Goal: Task Accomplishment & Management: Complete application form

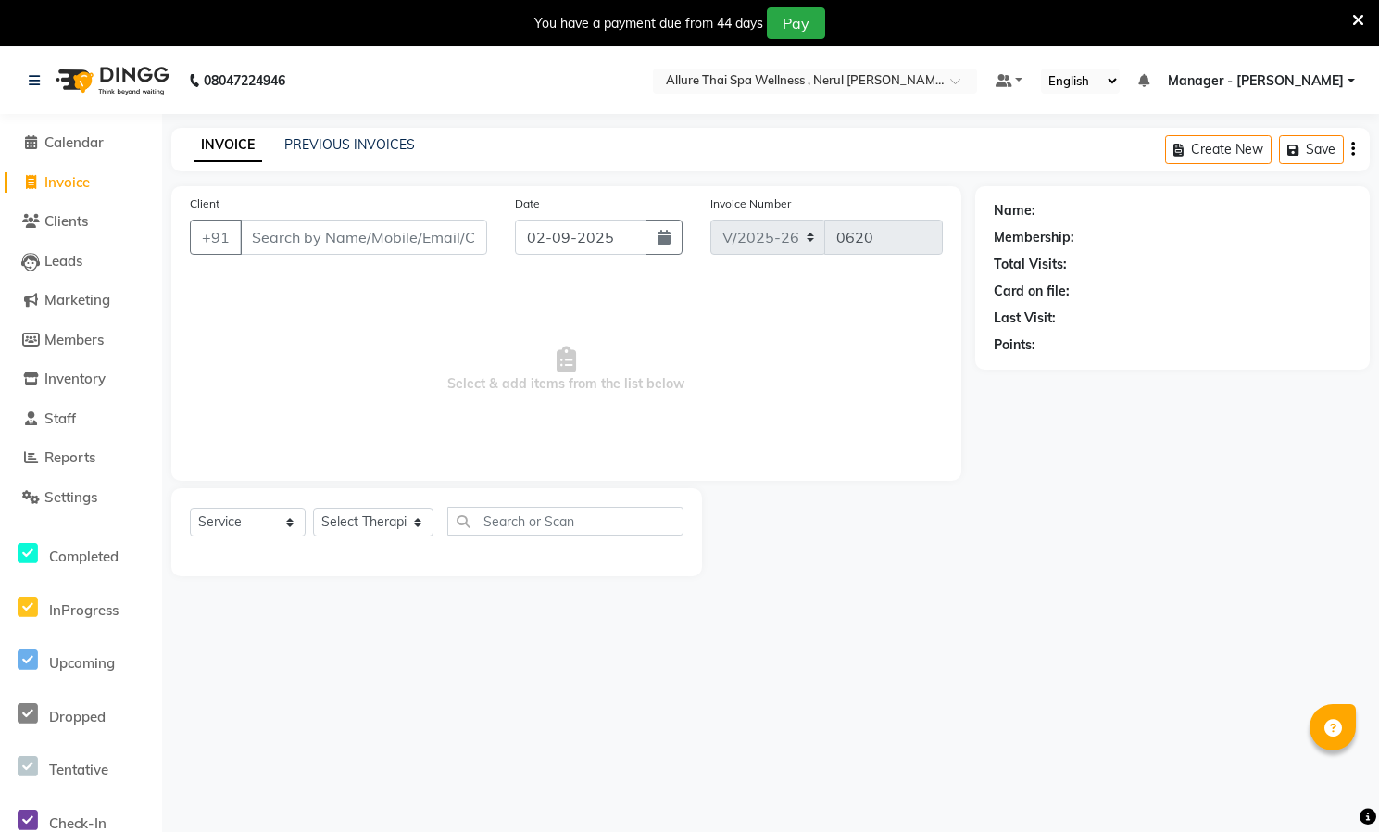
select select "8529"
select select "service"
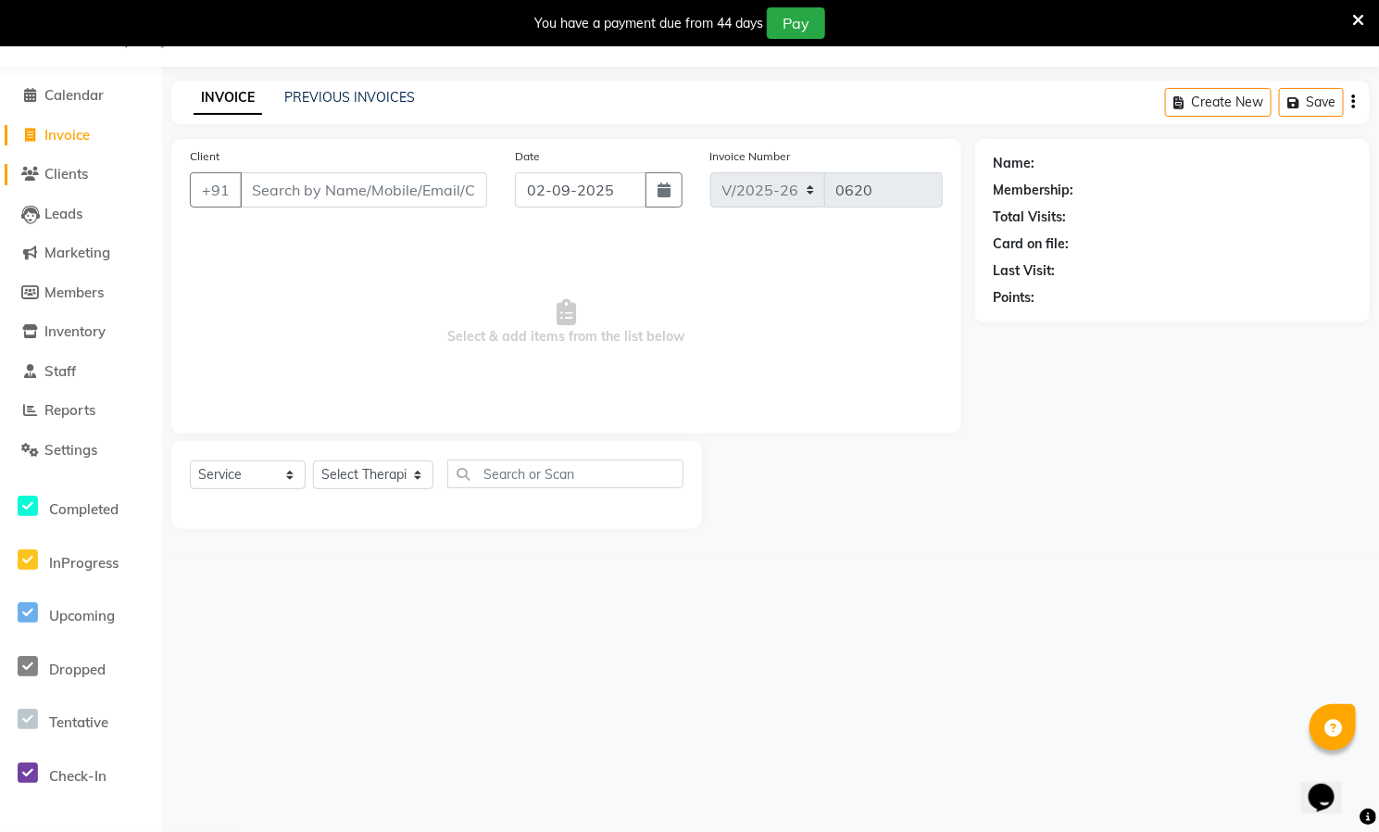
click at [67, 167] on span "Clients" at bounding box center [66, 174] width 44 height 18
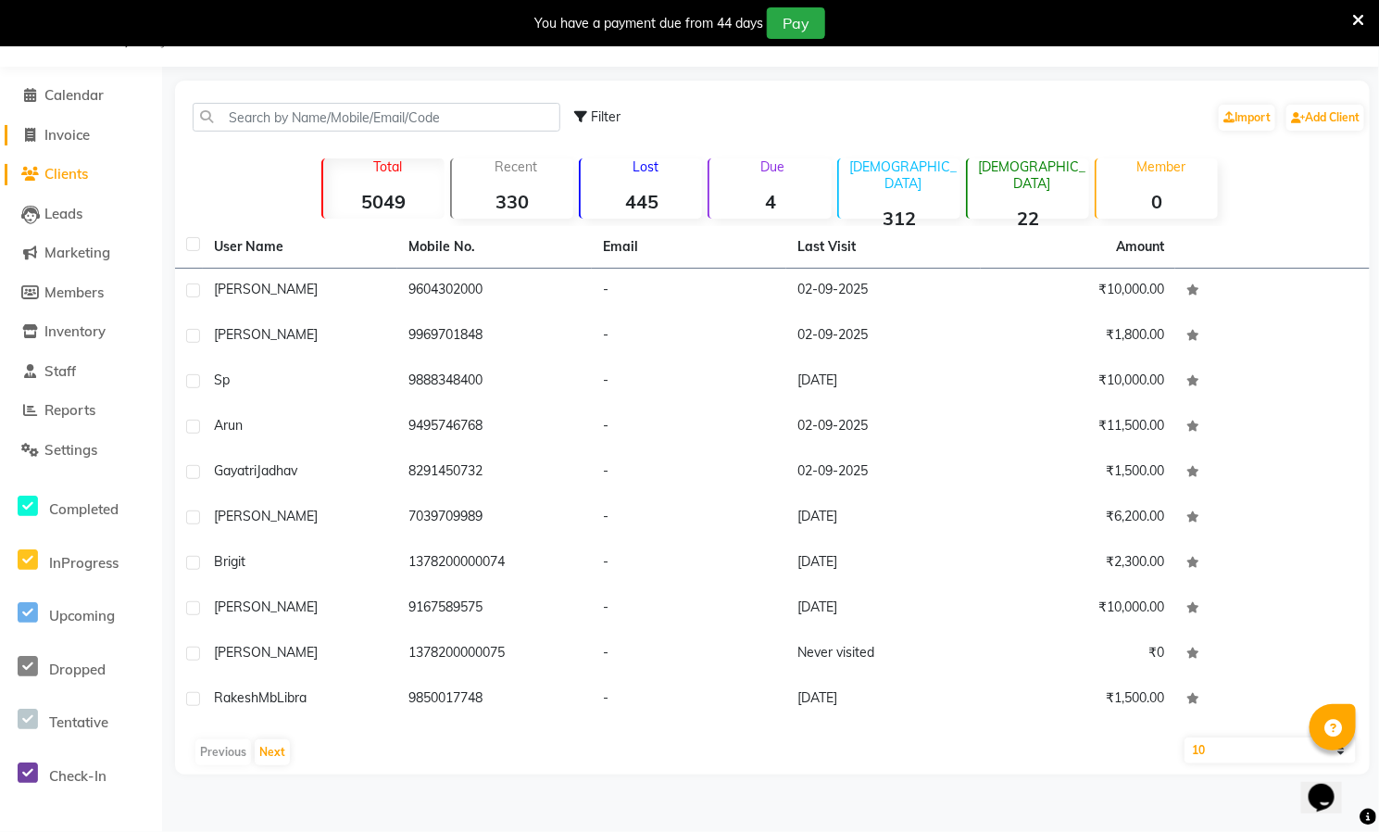
click at [39, 125] on span at bounding box center [31, 135] width 28 height 21
select select "8529"
select select "service"
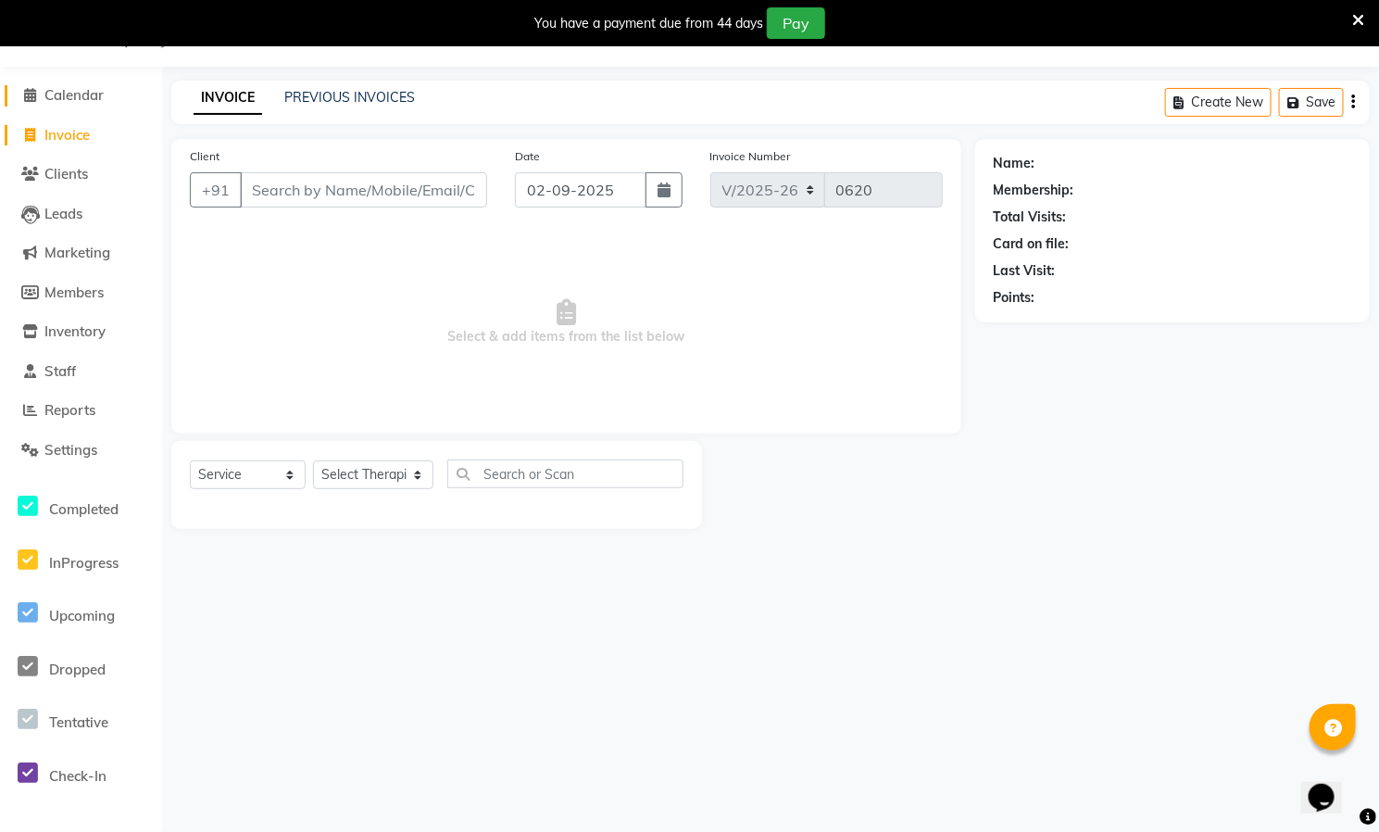
click at [45, 90] on span "Calendar" at bounding box center [73, 95] width 59 height 18
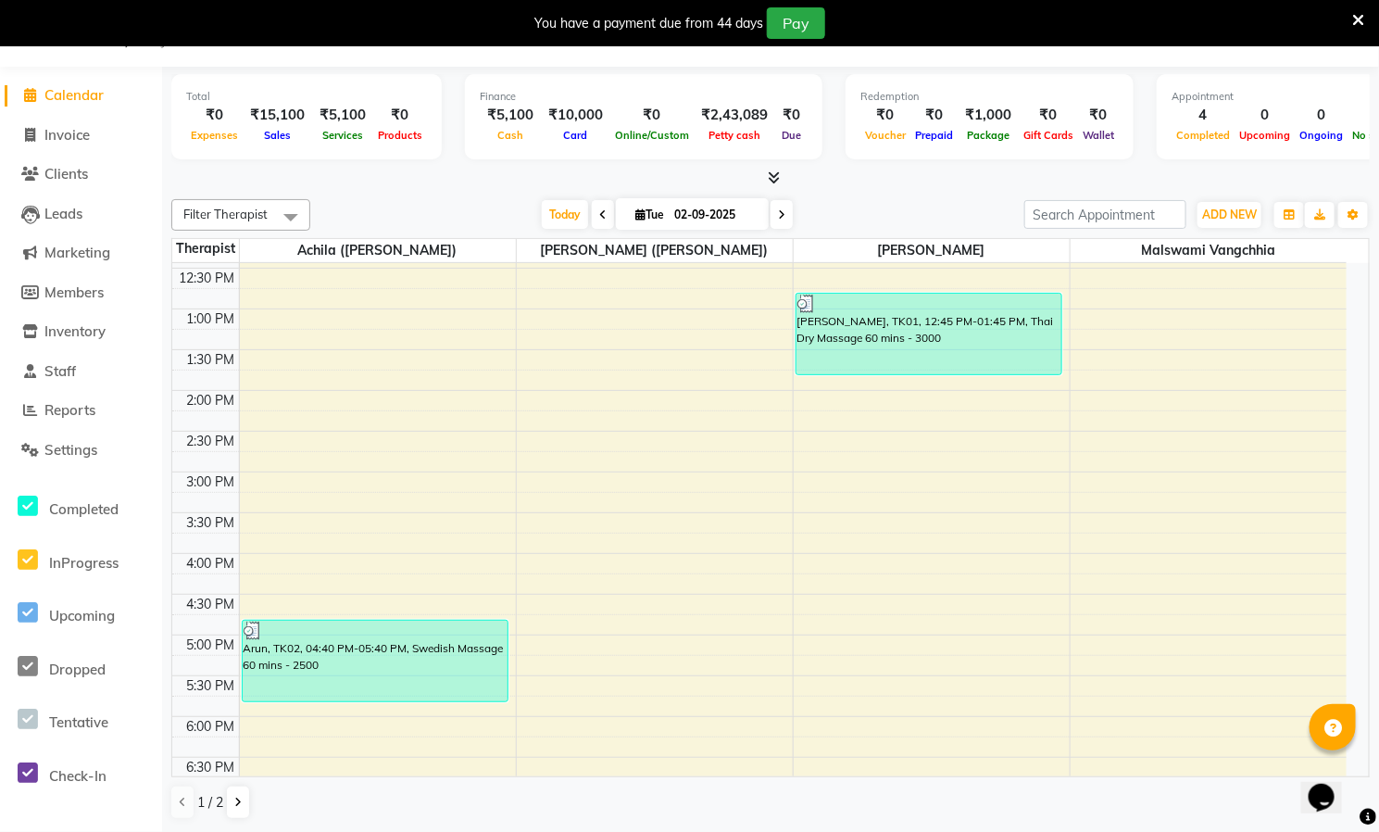
scroll to position [401, 0]
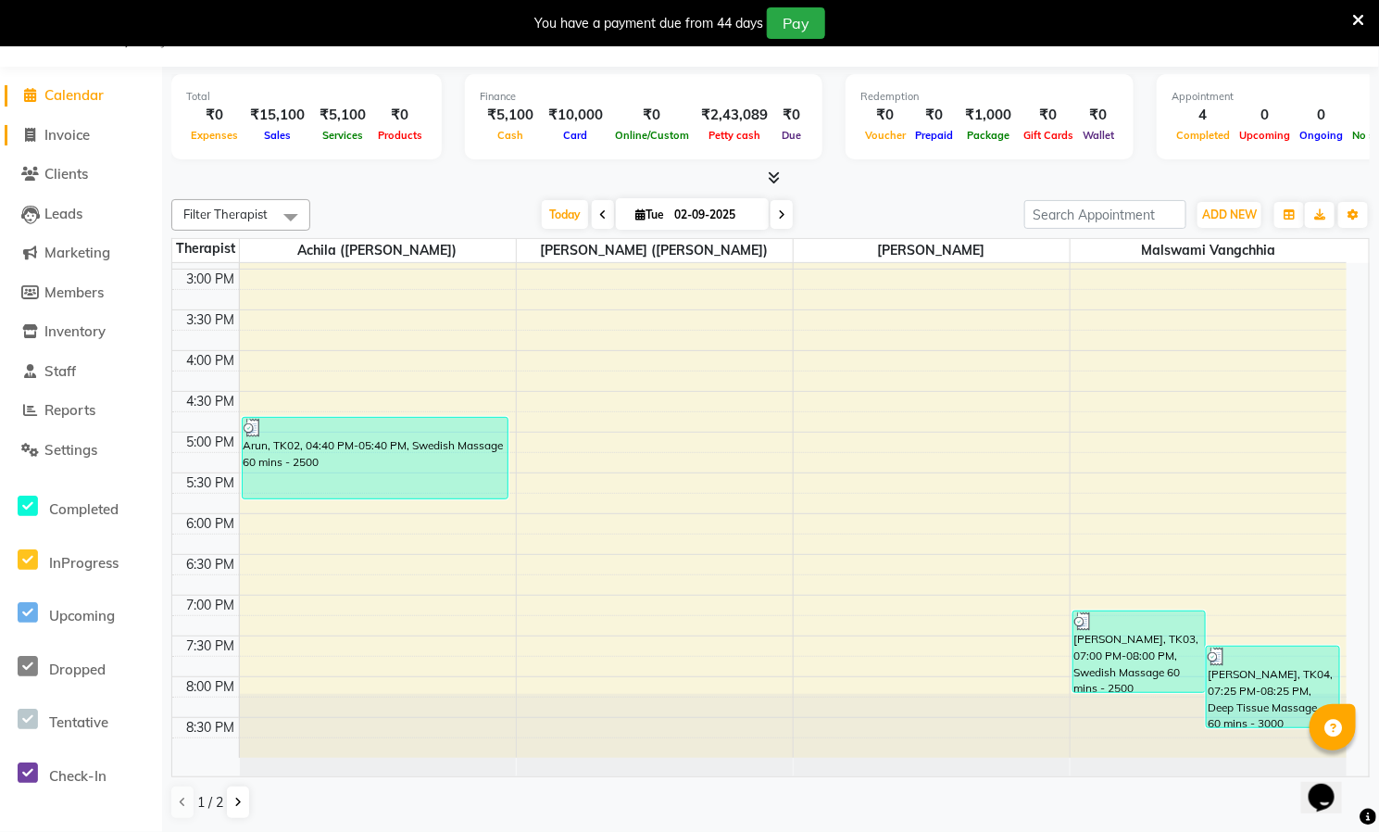
click at [31, 131] on icon at bounding box center [31, 135] width 10 height 14
select select "service"
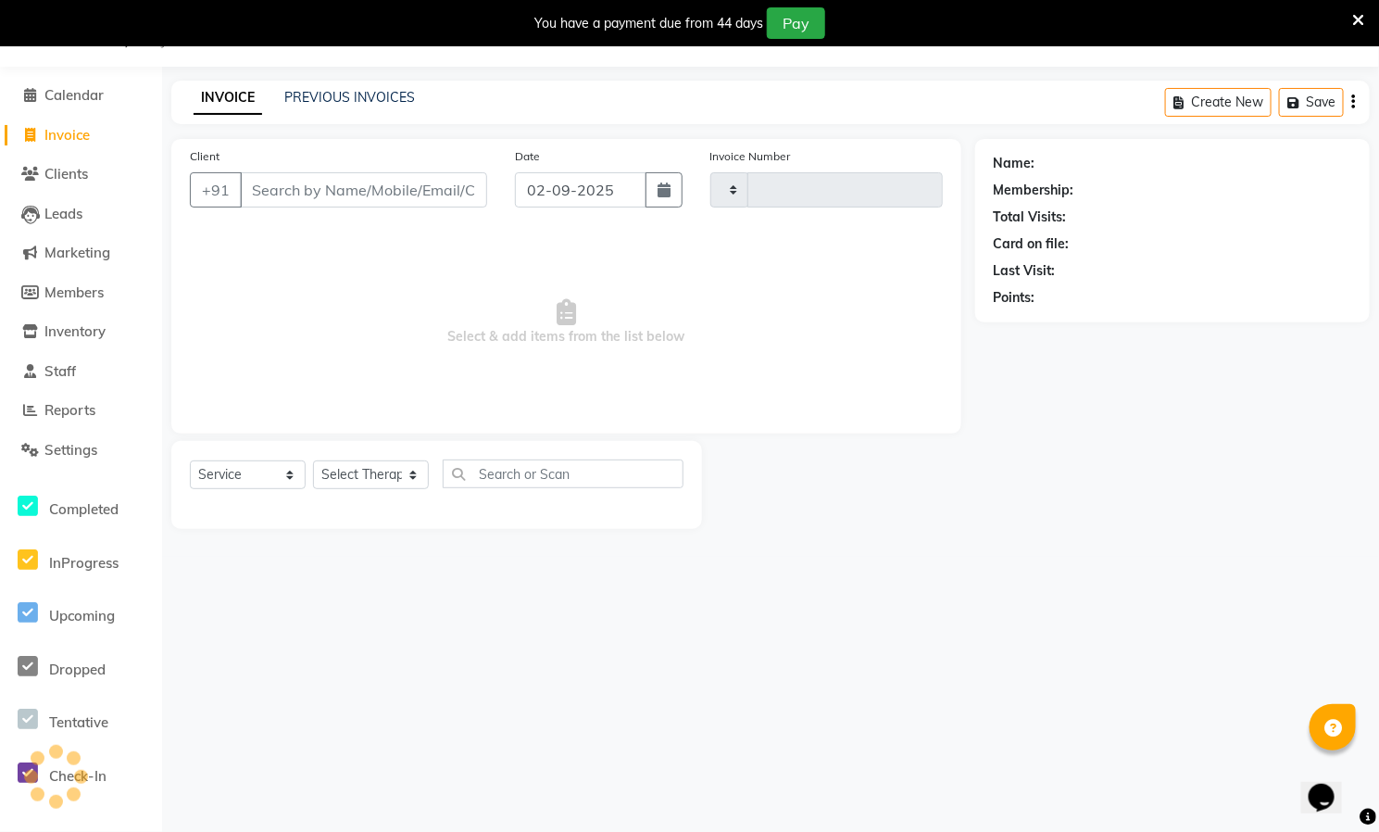
type input "0620"
select select "8529"
paste input "7735655422"
type input "7735655422"
click at [418, 194] on span "Add Client" at bounding box center [439, 190] width 73 height 19
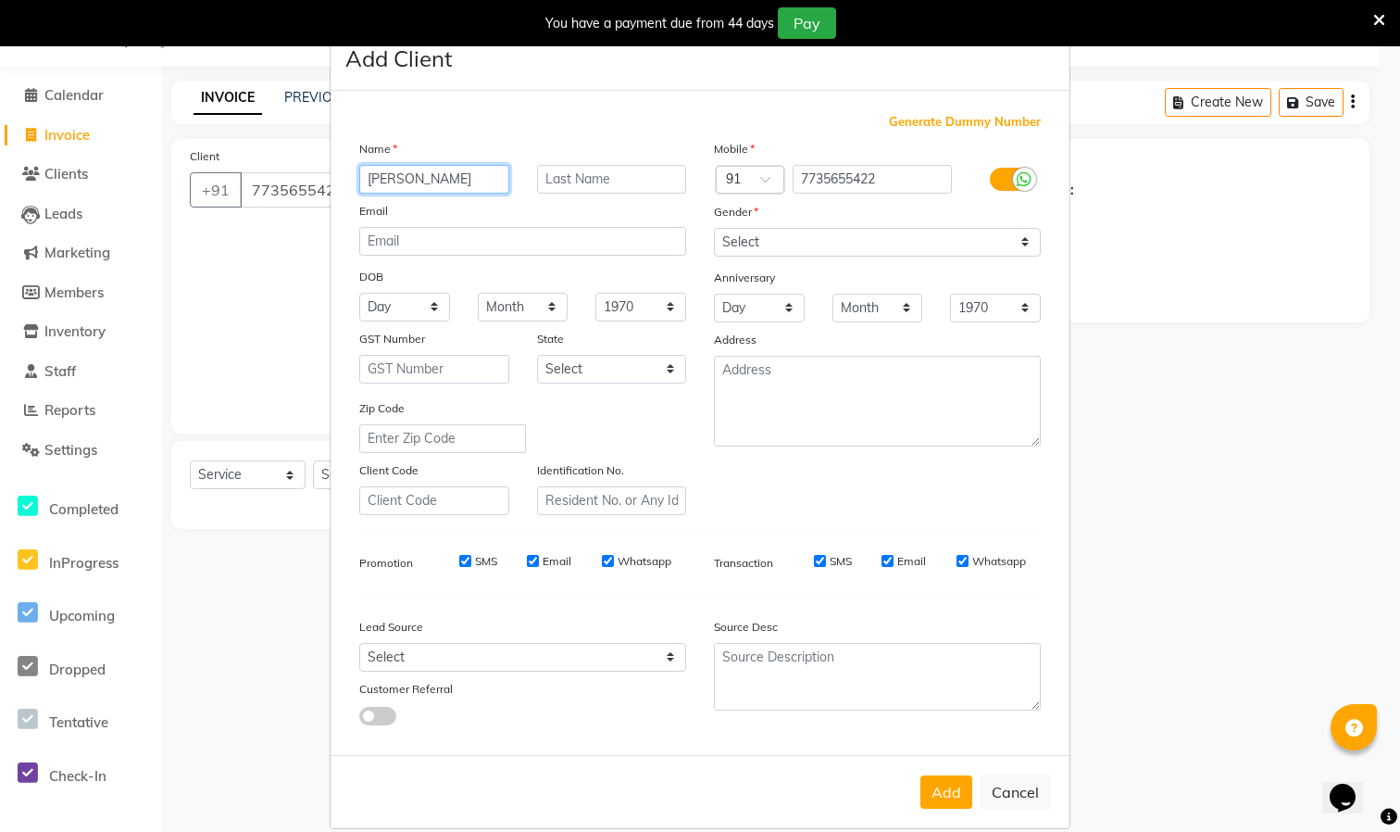
type input "[PERSON_NAME]"
click at [990, 232] on select "Select [DEMOGRAPHIC_DATA] [DEMOGRAPHIC_DATA] Other Prefer Not To Say" at bounding box center [877, 242] width 327 height 29
select select "[DEMOGRAPHIC_DATA]"
click at [714, 228] on select "Select [DEMOGRAPHIC_DATA] [DEMOGRAPHIC_DATA] Other Prefer Not To Say" at bounding box center [877, 242] width 327 height 29
click at [923, 790] on button "Add" at bounding box center [947, 791] width 52 height 33
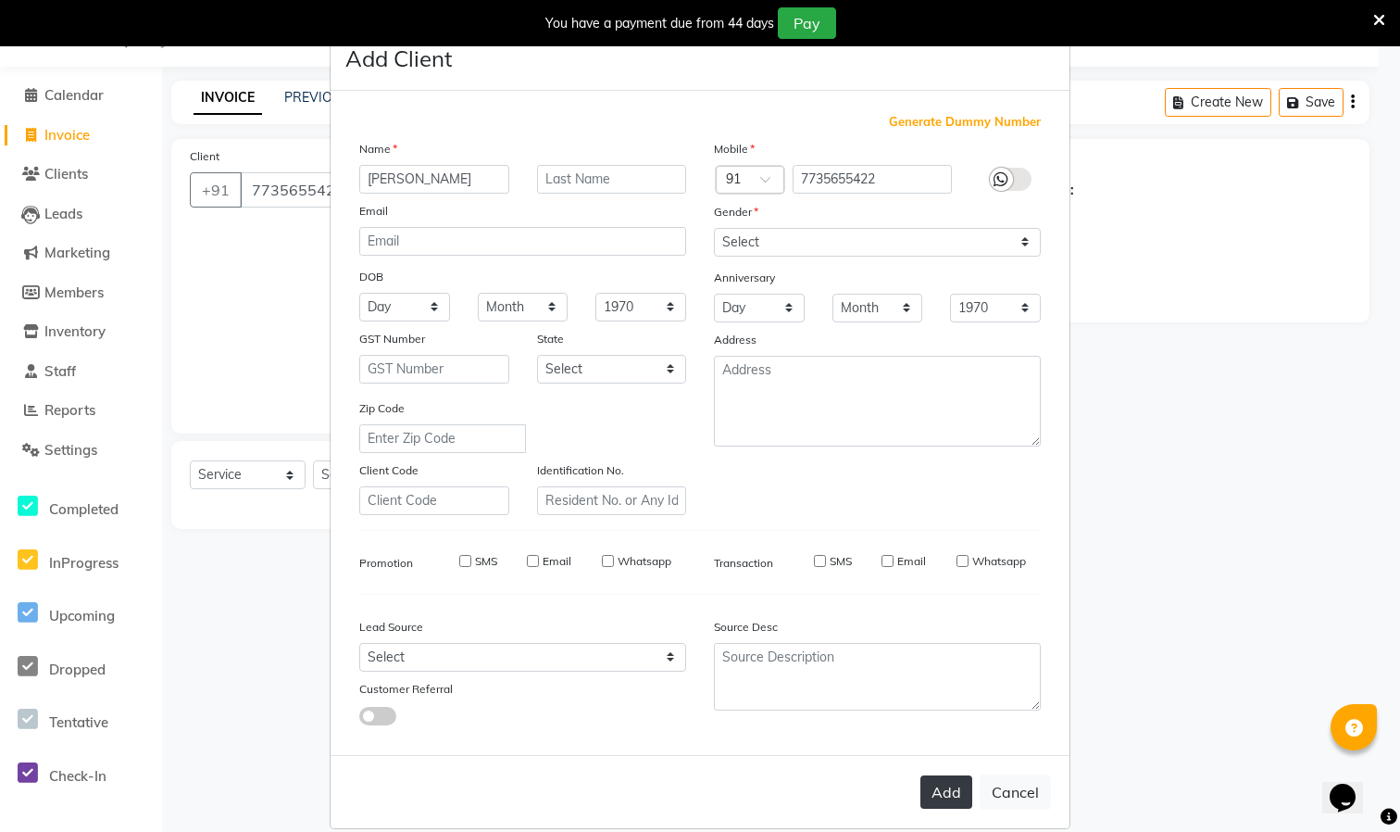
select select
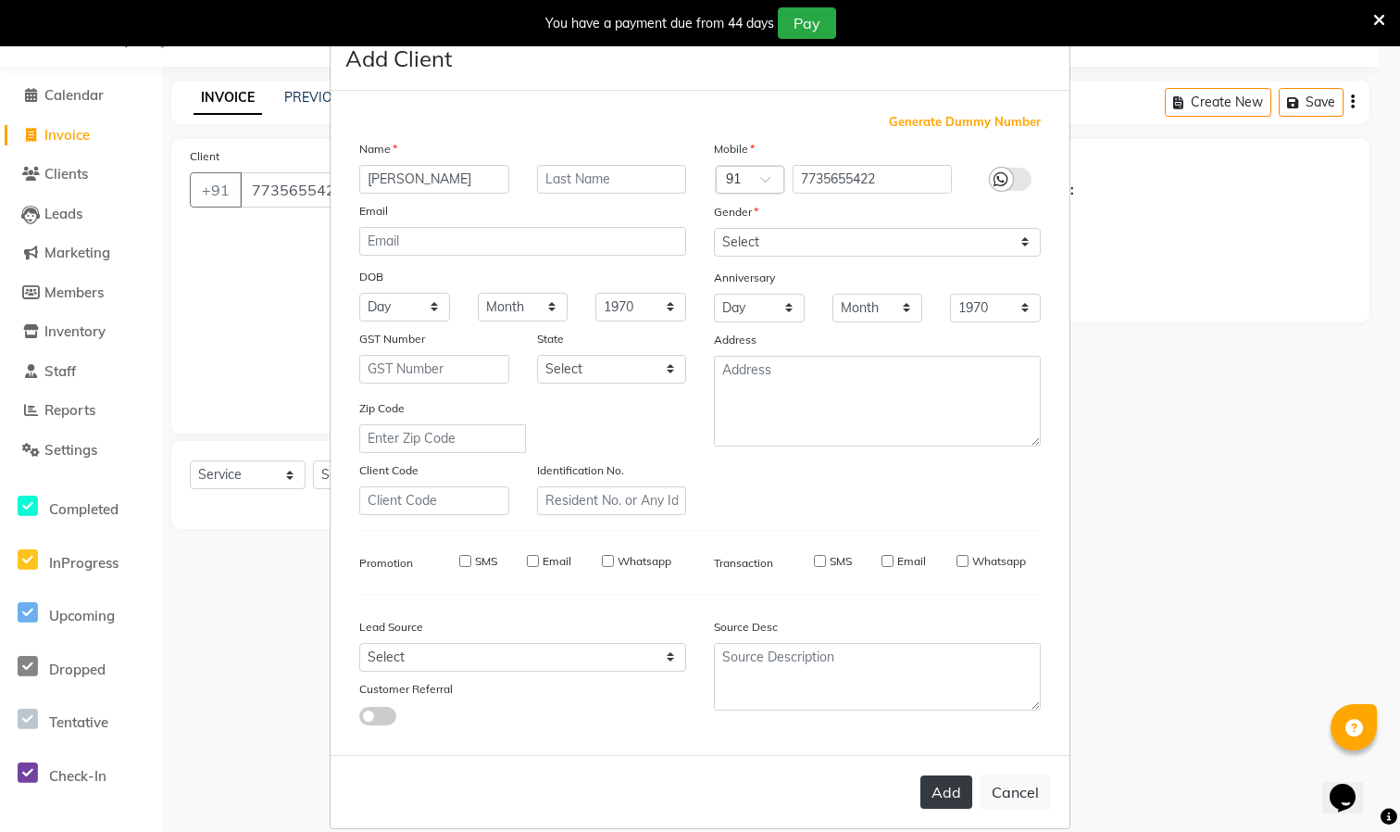
select select
checkbox input "false"
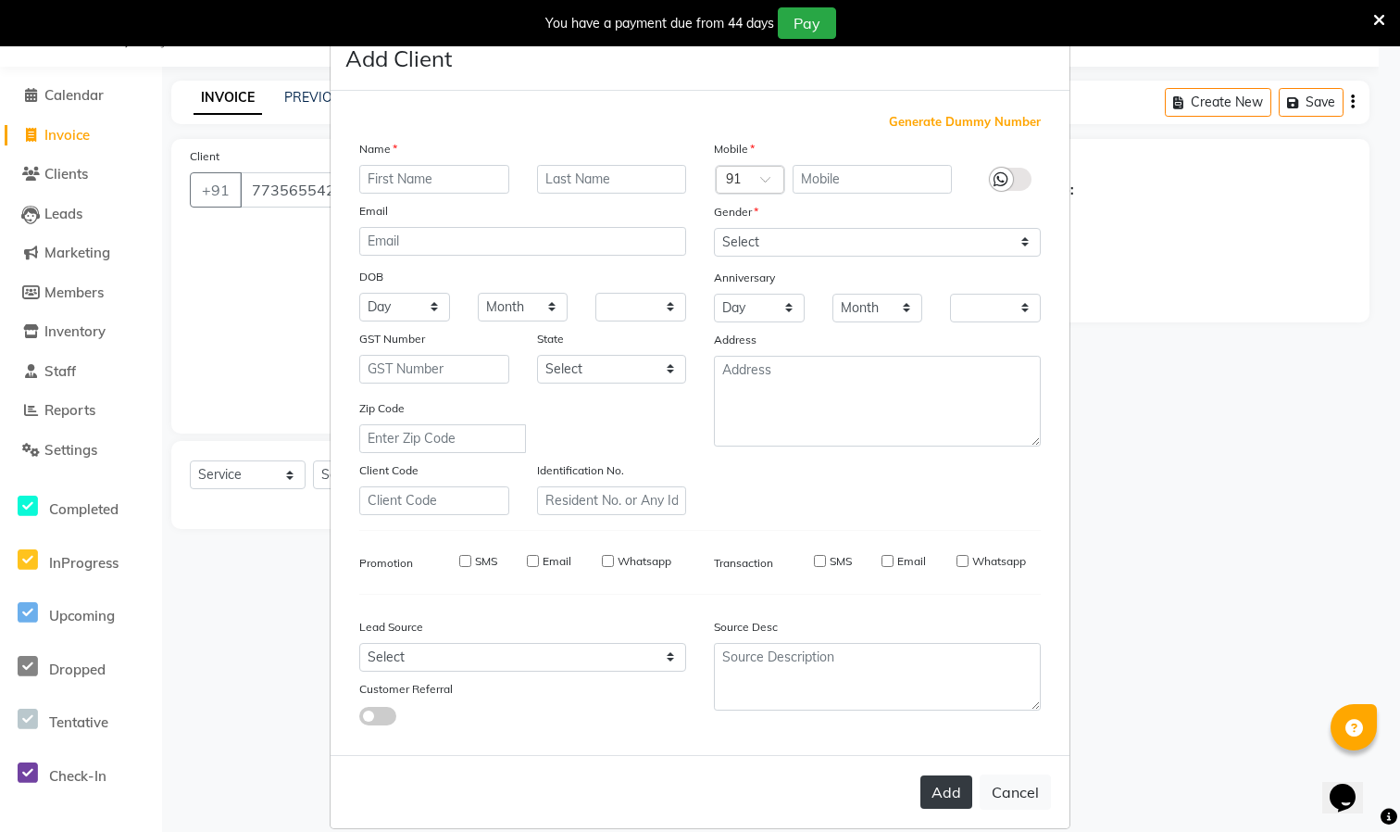
checkbox input "false"
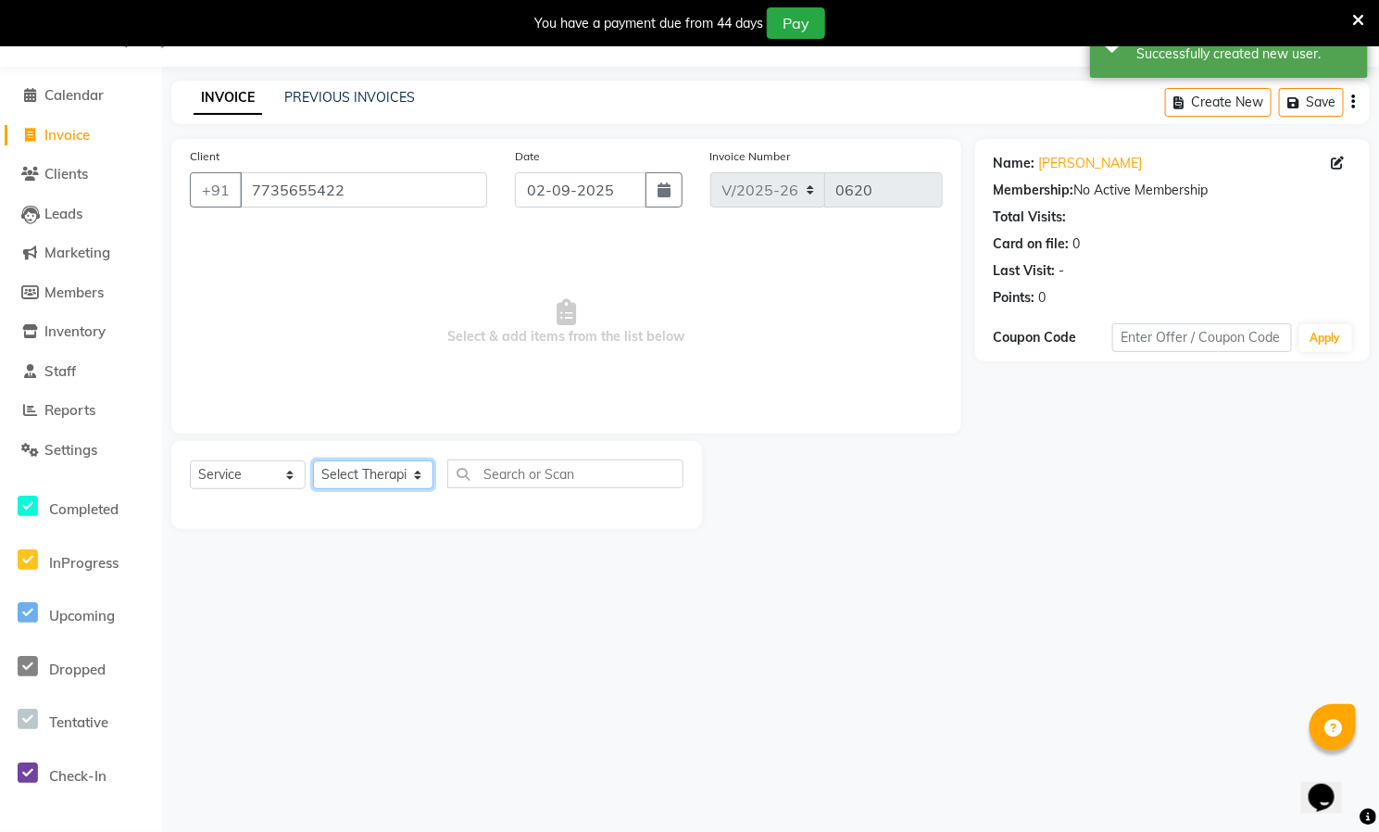
click at [383, 476] on select "Select Therapist [PERSON_NAME] ([PERSON_NAME]) [PERSON_NAME][DEMOGRAPHIC_DATA] …" at bounding box center [373, 474] width 120 height 29
select select "85285"
click at [313, 461] on select "Select Therapist [PERSON_NAME] ([PERSON_NAME]) [PERSON_NAME][DEMOGRAPHIC_DATA] …" at bounding box center [373, 474] width 120 height 29
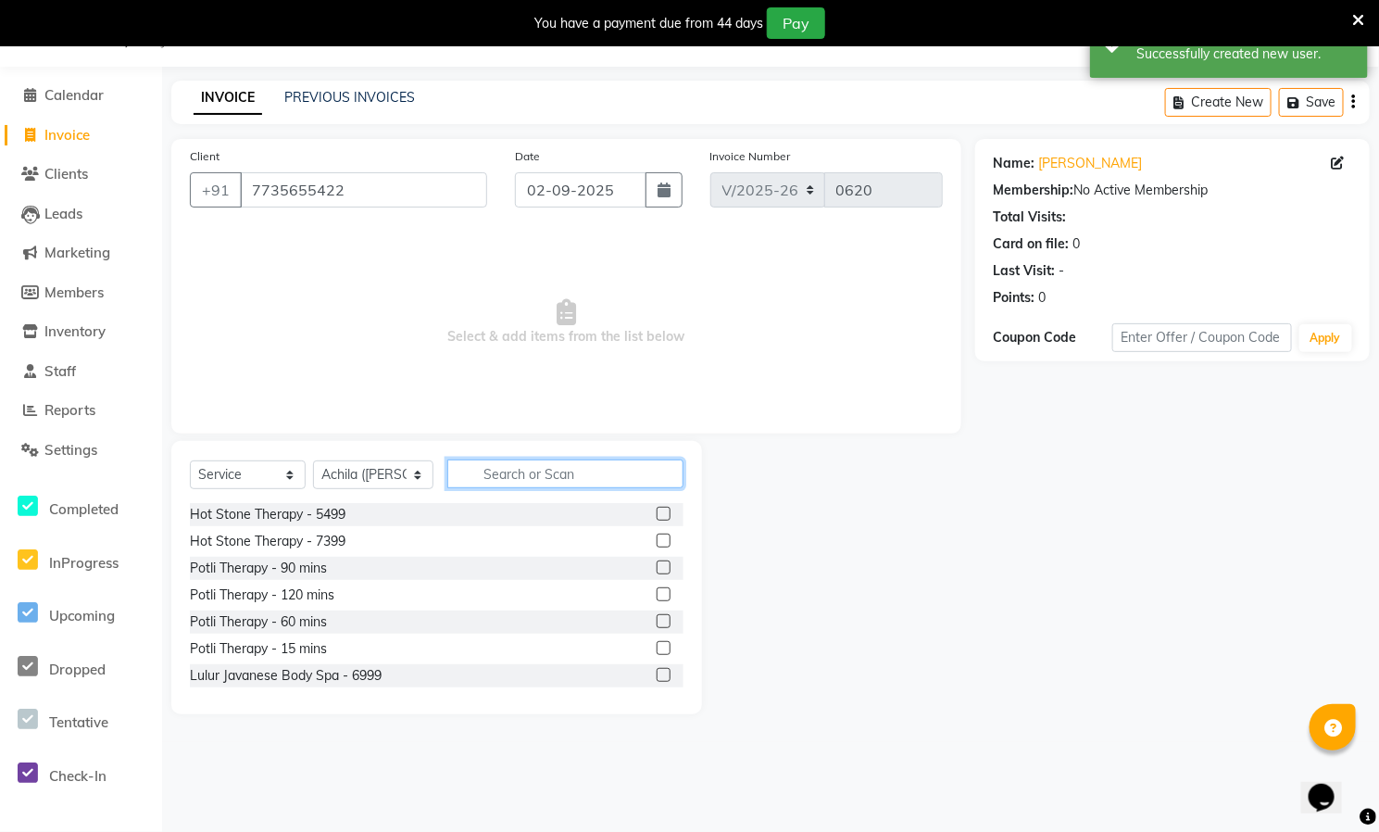
click at [545, 475] on input "text" at bounding box center [565, 473] width 236 height 29
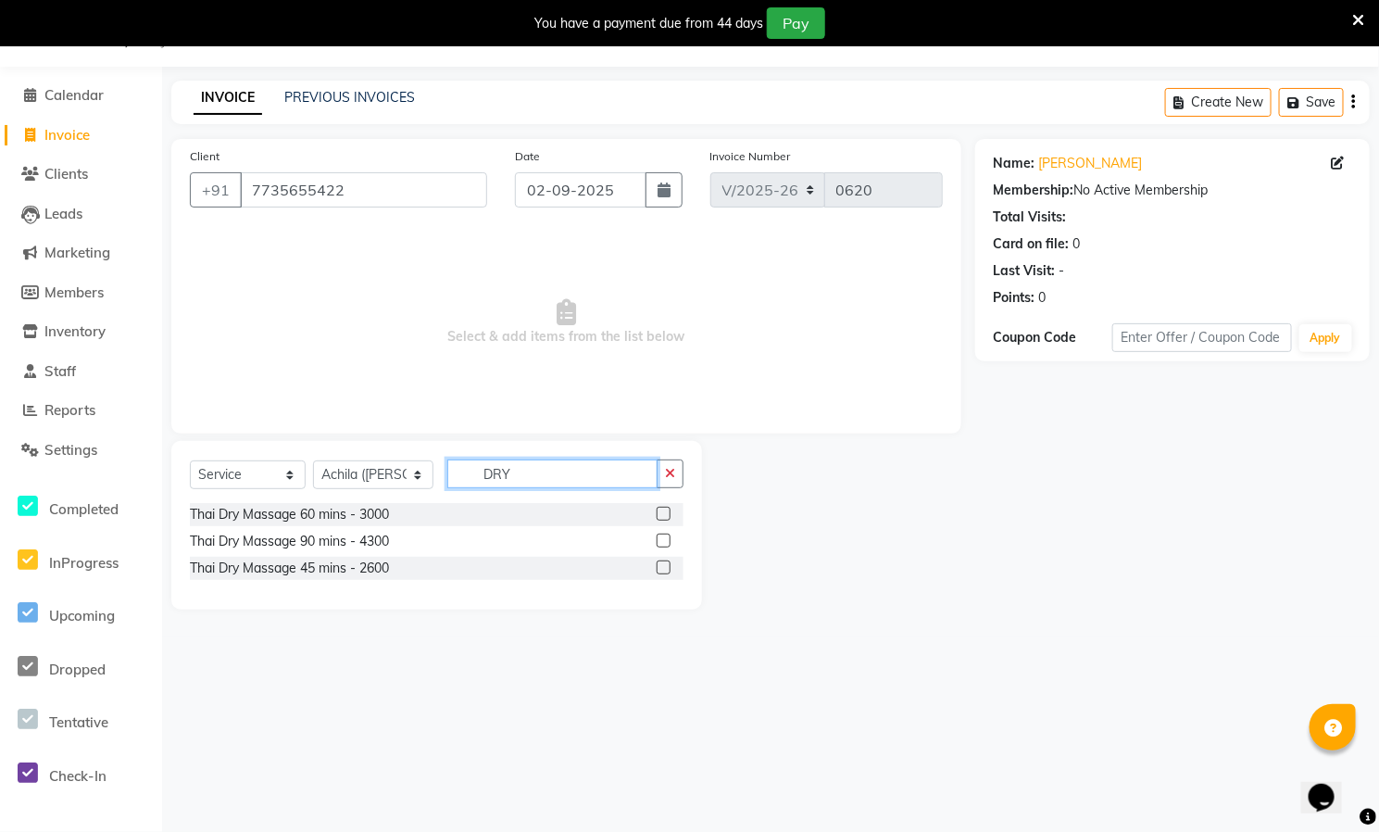
type input "DRY"
click at [665, 509] on label at bounding box center [664, 514] width 14 height 14
click at [665, 509] on input "checkbox" at bounding box center [663, 514] width 12 height 12
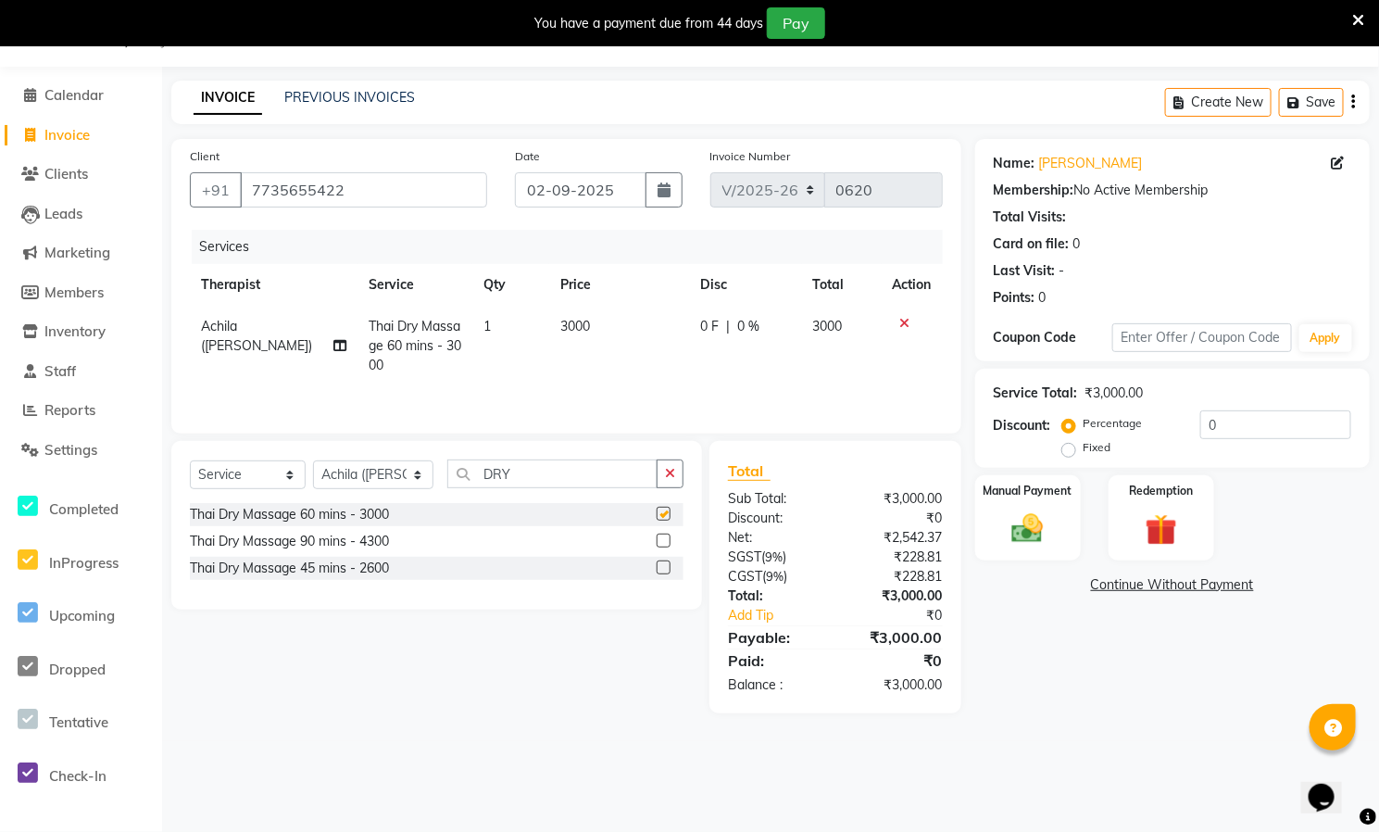
checkbox input "false"
click at [1060, 450] on div "Discount: Percentage Fixed 0" at bounding box center [1172, 435] width 357 height 50
click at [1084, 448] on label "Fixed" at bounding box center [1098, 447] width 28 height 17
click at [1072, 448] on input "Fixed" at bounding box center [1072, 447] width 13 height 13
radio input "true"
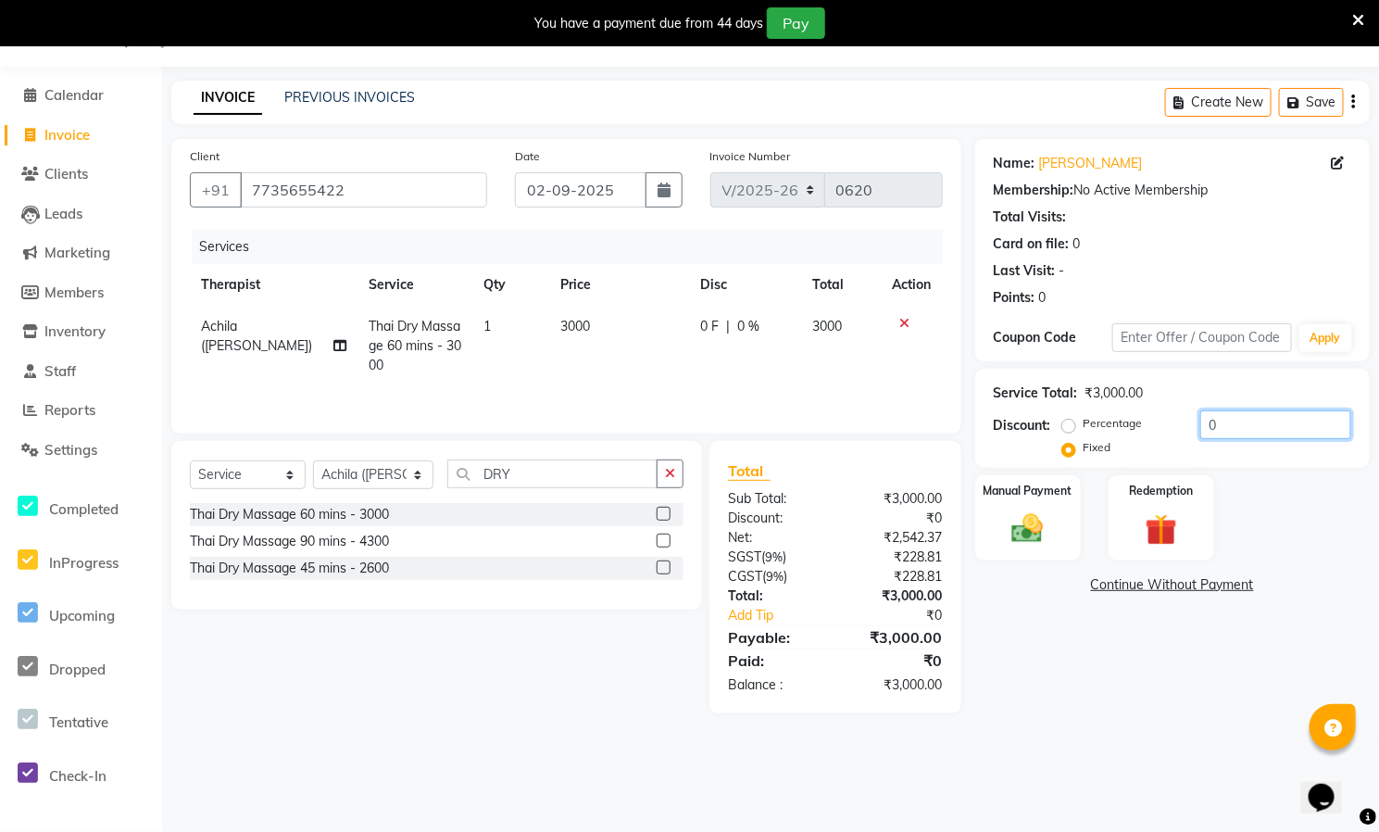
click at [1254, 415] on input "0" at bounding box center [1275, 424] width 151 height 29
type input "1500"
click at [1040, 503] on div "Manual Payment" at bounding box center [1027, 517] width 110 height 89
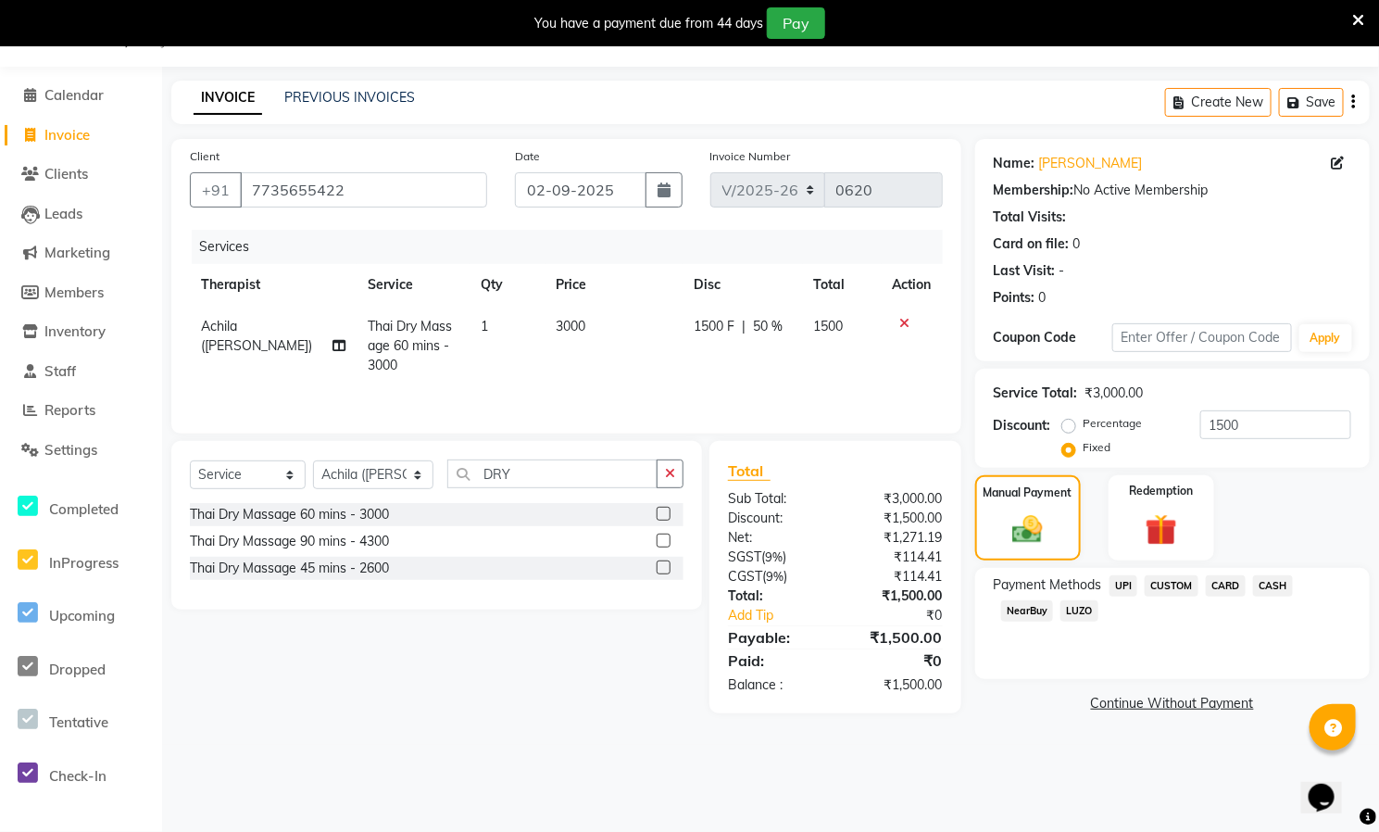
click at [1121, 583] on span "UPI" at bounding box center [1124, 585] width 29 height 21
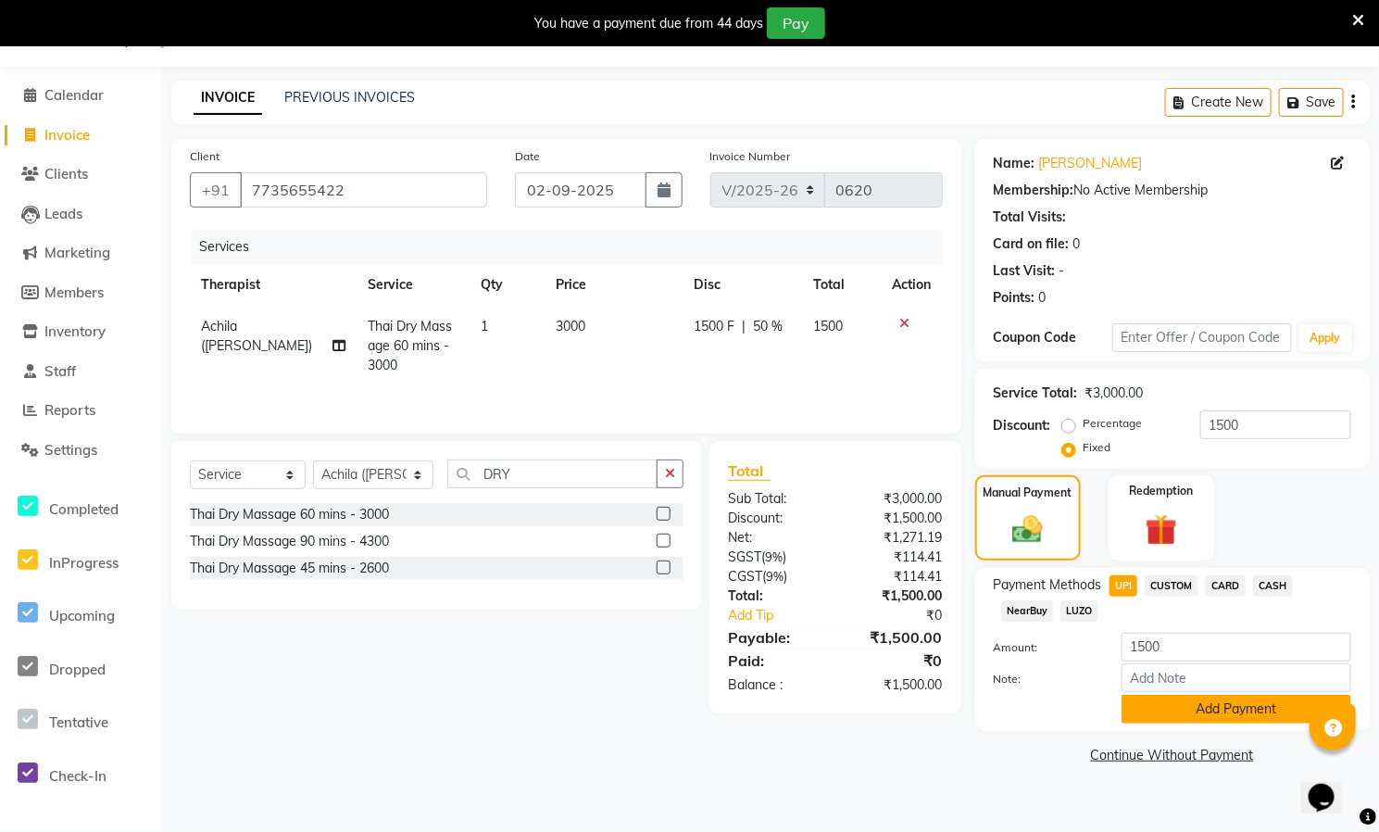
click at [1184, 701] on button "Add Payment" at bounding box center [1237, 709] width 230 height 29
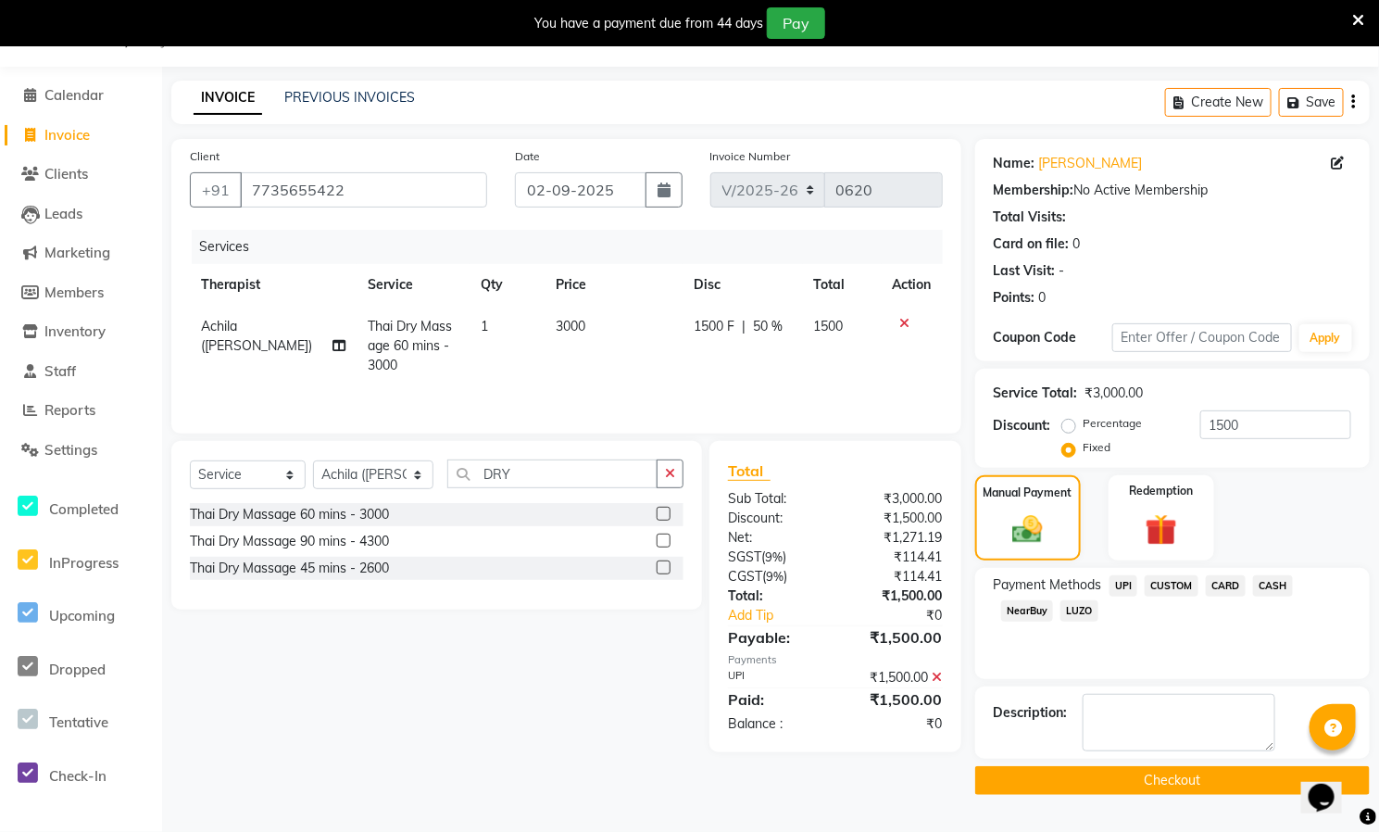
click at [1140, 776] on button "Checkout" at bounding box center [1172, 780] width 395 height 29
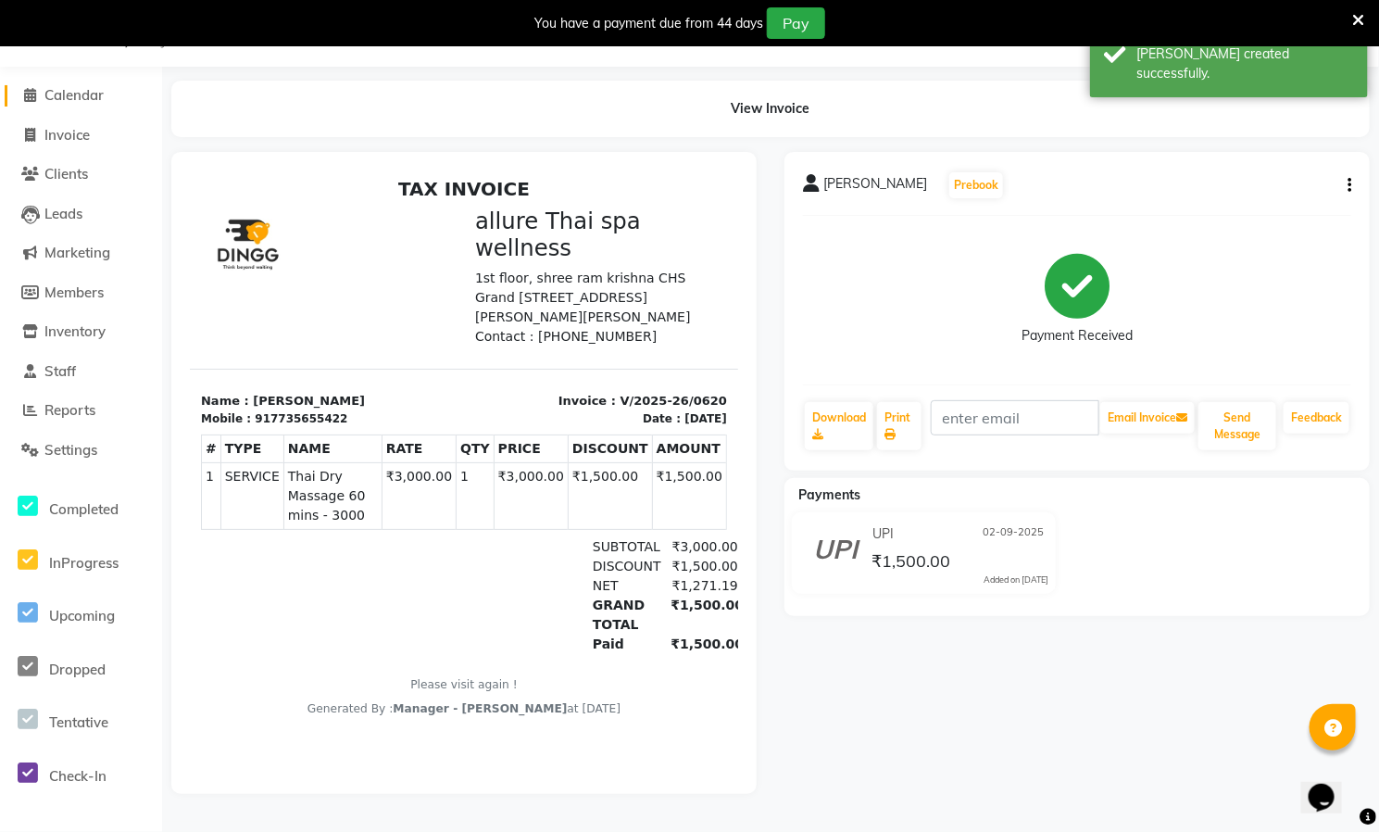
click at [34, 93] on icon at bounding box center [31, 95] width 12 height 14
